Goal: Find contact information: Find contact information

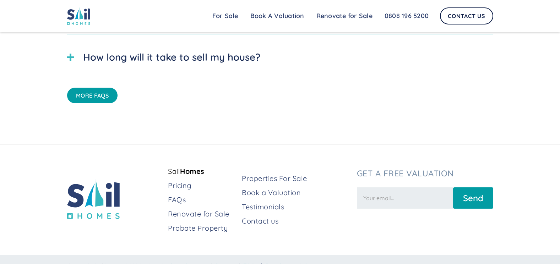
scroll to position [2136, 0]
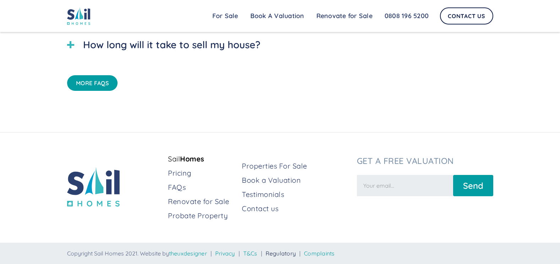
drag, startPoint x: 290, startPoint y: 253, endPoint x: 297, endPoint y: 254, distance: 7.2
click at [290, 253] on link "Regulatory" at bounding box center [281, 253] width 31 height 7
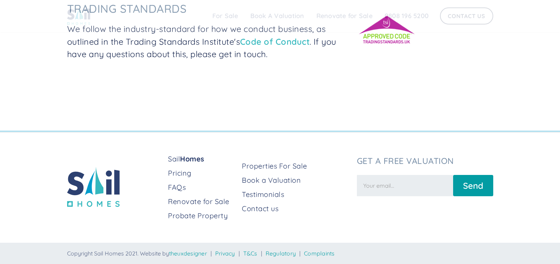
scroll to position [280, 0]
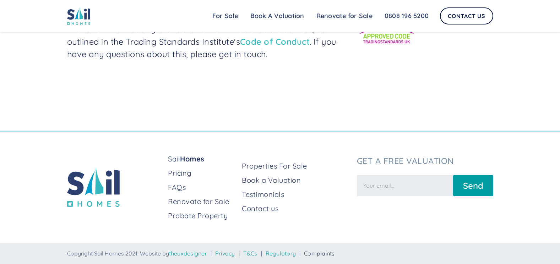
click at [333, 255] on link "Complaints" at bounding box center [319, 253] width 31 height 7
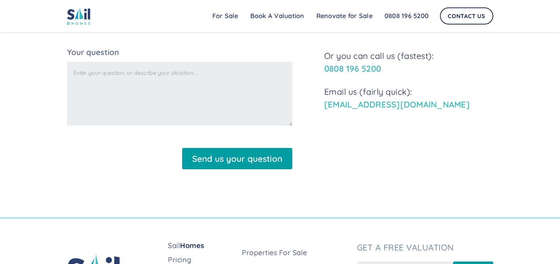
scroll to position [783, 0]
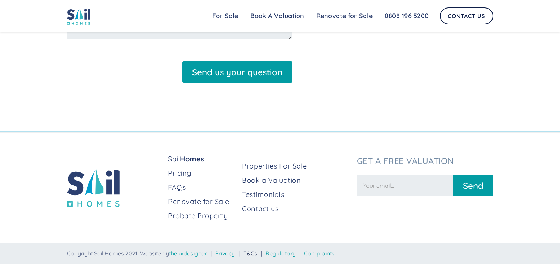
click at [258, 256] on link "T&Cs" at bounding box center [250, 253] width 14 height 7
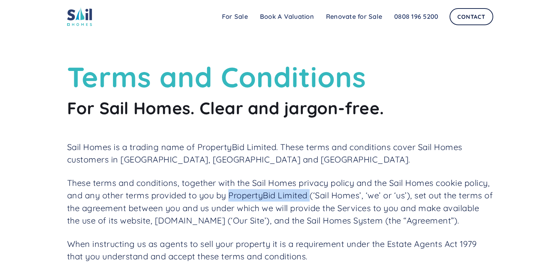
drag, startPoint x: 345, startPoint y: 196, endPoint x: 264, endPoint y: 193, distance: 81.1
click at [264, 193] on p "These terms and conditions, together with the Sail Homes privacy policy and the…" at bounding box center [280, 202] width 426 height 50
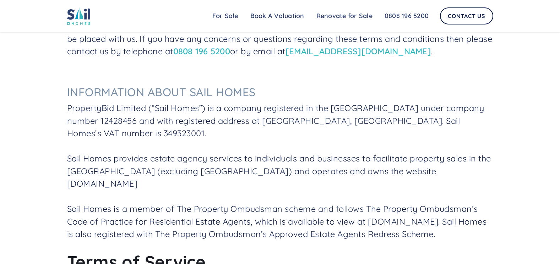
scroll to position [284, 0]
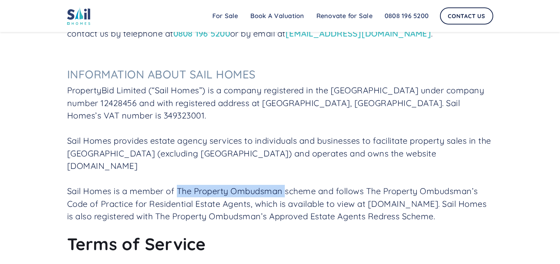
drag, startPoint x: 286, startPoint y: 209, endPoint x: 181, endPoint y: 209, distance: 105.2
click at [181, 209] on p "PropertyBid Limited (“Sail Homes”) is a company registered in the [GEOGRAPHIC_D…" at bounding box center [280, 153] width 426 height 139
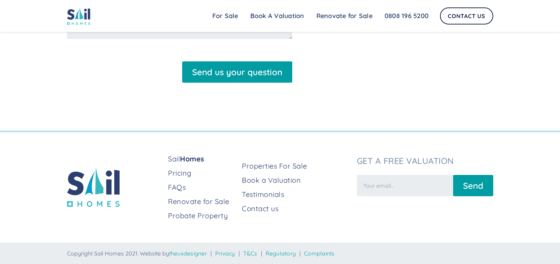
scroll to position [9264, 0]
click at [266, 209] on link "Contact us" at bounding box center [296, 209] width 109 height 10
